Goal: Task Accomplishment & Management: Complete application form

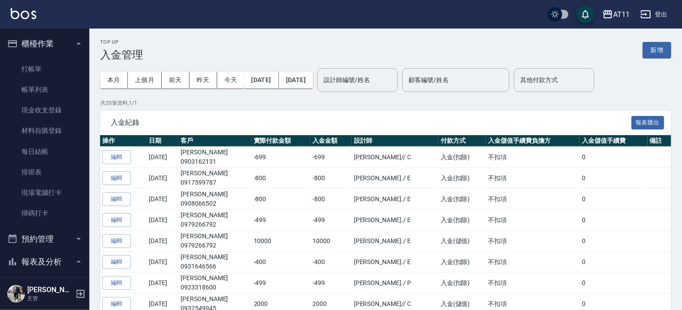
scroll to position [319, 0]
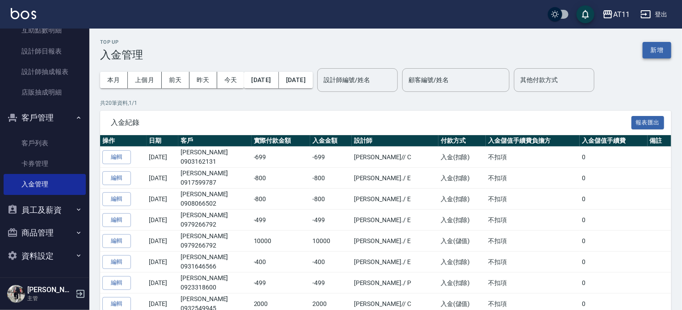
click at [662, 55] on button "新增" at bounding box center [656, 50] width 29 height 17
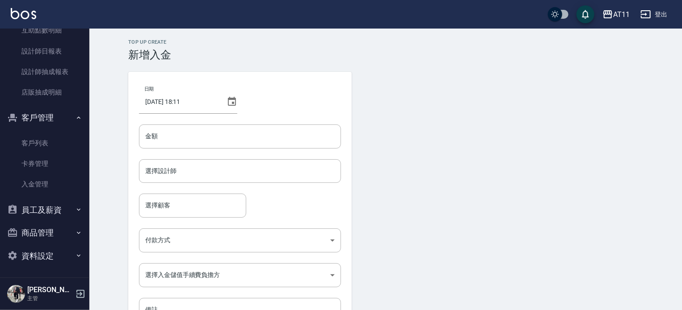
click at [248, 123] on div "日期 [DATE] 18:11 金額 金額 選擇設計師 選擇設計師 選擇顧客 選擇顧客 付款方式 ​ 付款方式 選擇入金儲值手續費負擔方 ​ 選擇入金儲值手續…" at bounding box center [239, 202] width 223 height 261
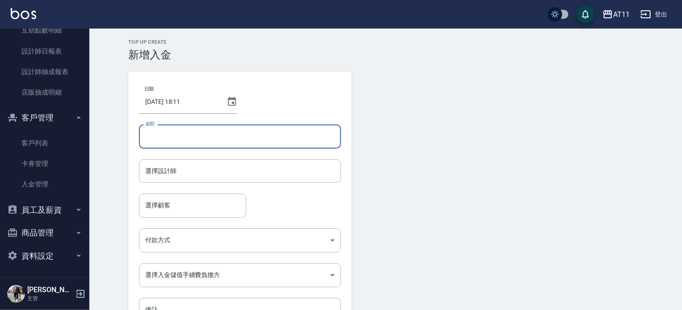
click at [280, 146] on input "金額" at bounding box center [240, 137] width 202 height 24
type input "-320"
click at [203, 174] on input "選擇設計師" at bounding box center [240, 171] width 194 height 16
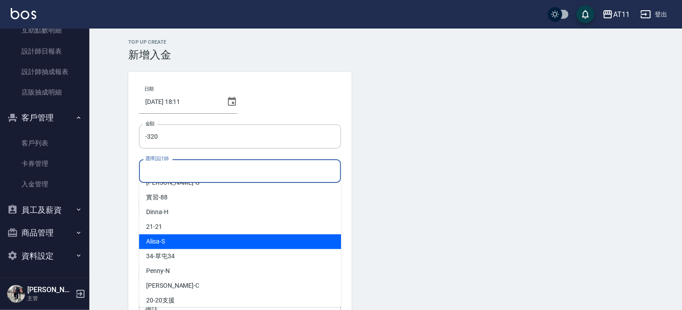
scroll to position [133, 0]
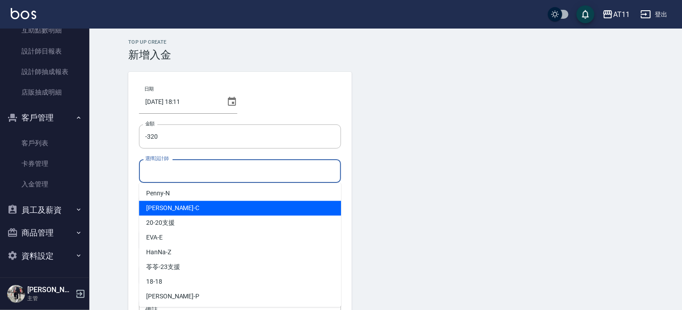
click at [193, 209] on div "[PERSON_NAME]" at bounding box center [240, 208] width 202 height 15
type input "[PERSON_NAME]"
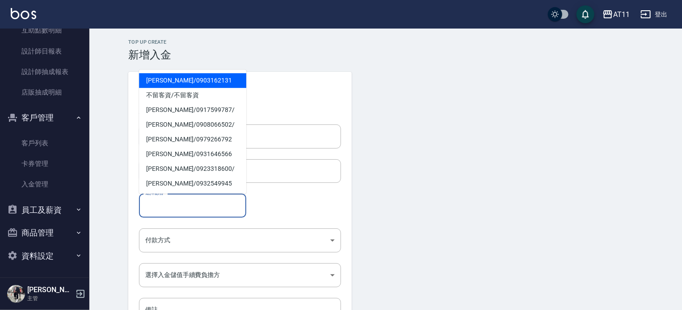
click at [186, 208] on input "選擇顧客" at bounding box center [192, 206] width 99 height 16
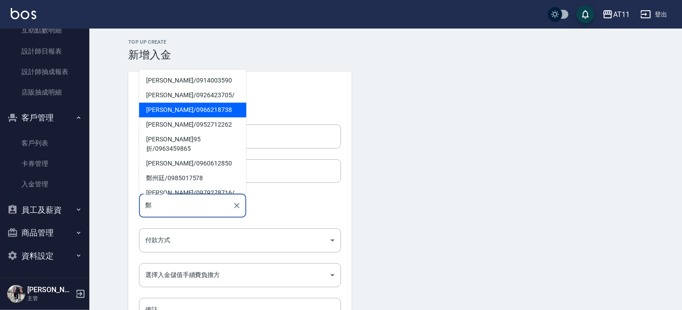
click at [166, 109] on span "[PERSON_NAME]/ 0966218738" at bounding box center [192, 110] width 107 height 15
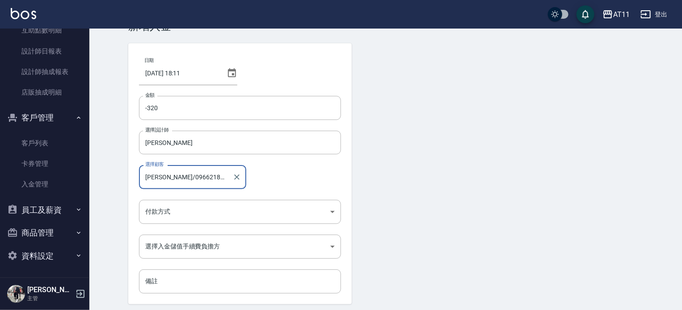
scroll to position [60, 0]
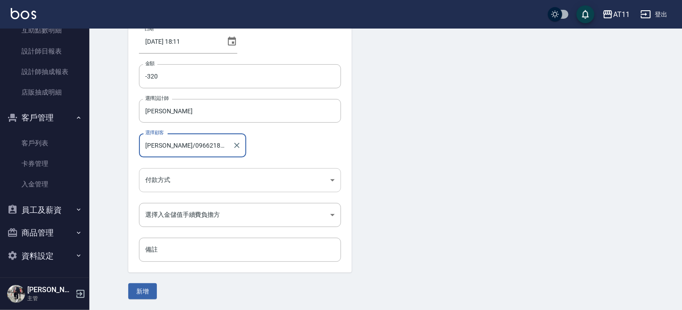
type input "[PERSON_NAME]/0966218738"
click at [172, 177] on body "AT11 登出 櫃檯作業 打帳單 帳單列表 現金收支登錄 材料自購登錄 每日結帳 排班表 現場電腦打卡 掃碼打卡 預約管理 預約管理 單日預約紀錄 單週預約紀…" at bounding box center [341, 125] width 682 height 371
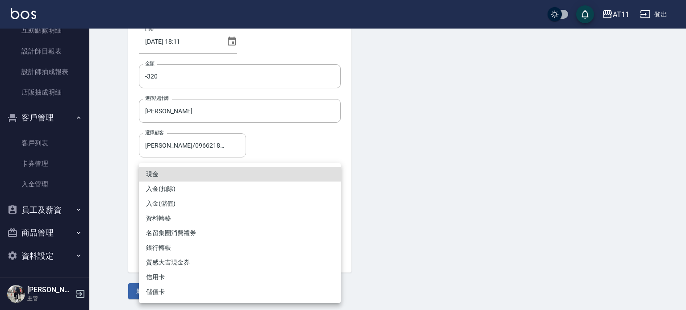
click at [169, 183] on li "入金(扣除)" at bounding box center [240, 189] width 202 height 15
type input "入金(扣除)"
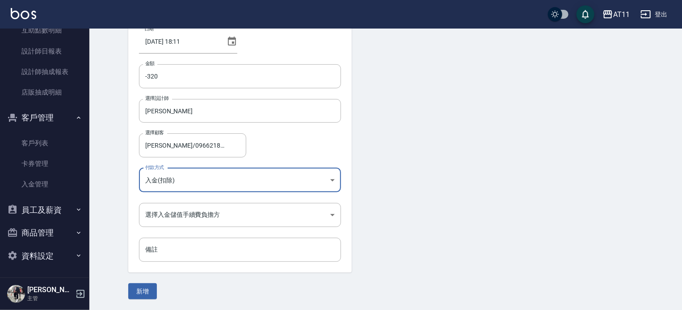
click at [169, 208] on body "AT11 登出 櫃檯作業 打帳單 帳單列表 現金收支登錄 材料自購登錄 每日結帳 排班表 現場電腦打卡 掃碼打卡 預約管理 預約管理 單日預約紀錄 單週預約紀…" at bounding box center [341, 125] width 682 height 371
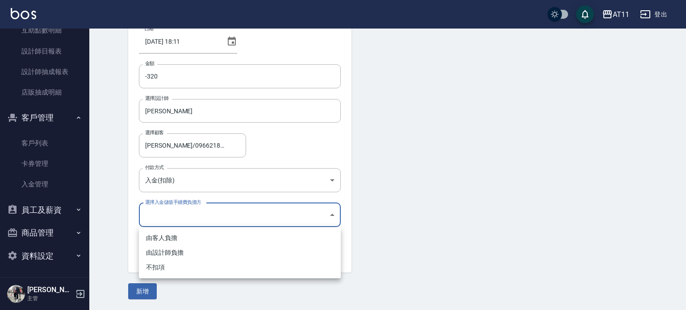
click at [163, 269] on li "不扣項" at bounding box center [240, 267] width 202 height 15
type input "WITHOUTHANDLINGFEE"
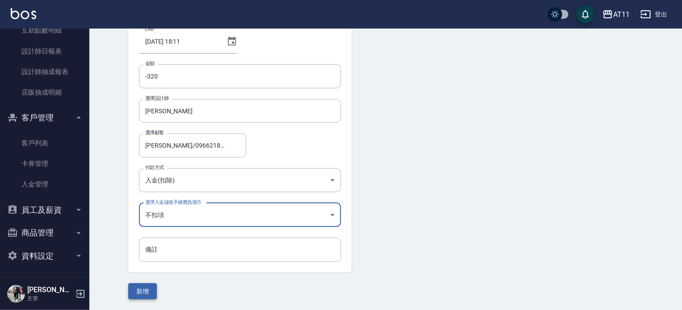
click at [152, 286] on button "新增" at bounding box center [142, 292] width 29 height 17
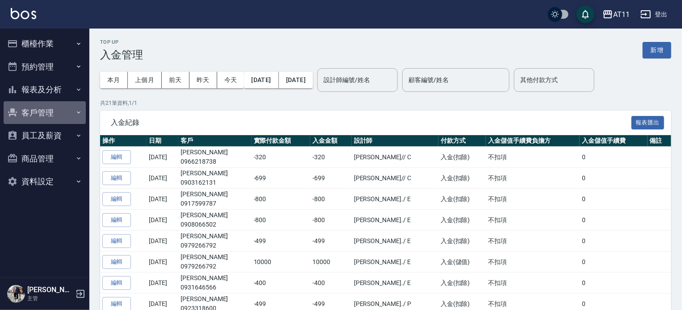
click at [50, 113] on button "客戶管理" at bounding box center [45, 112] width 82 height 23
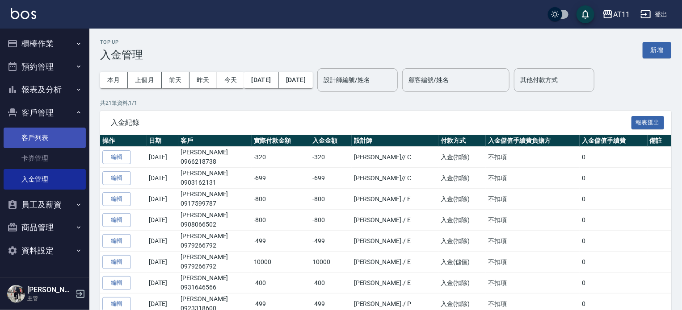
click at [42, 134] on link "客戶列表" at bounding box center [45, 138] width 82 height 21
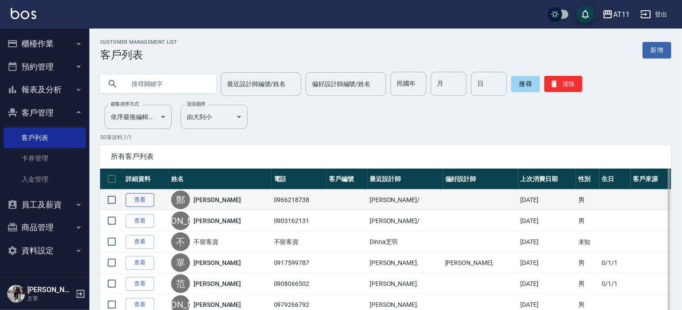
click at [142, 200] on link "查看" at bounding box center [140, 200] width 29 height 14
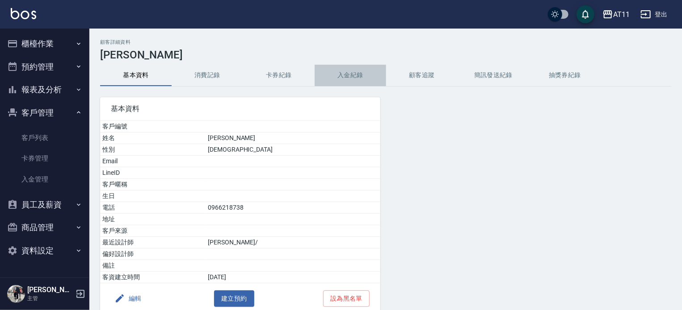
click at [355, 70] on button "入金紀錄" at bounding box center [349, 75] width 71 height 21
